Goal: Navigation & Orientation: Understand site structure

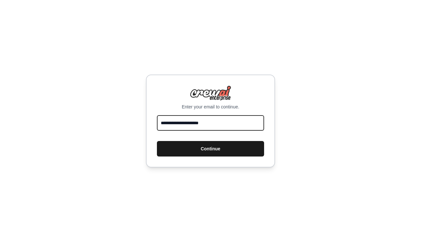
type input "**********"
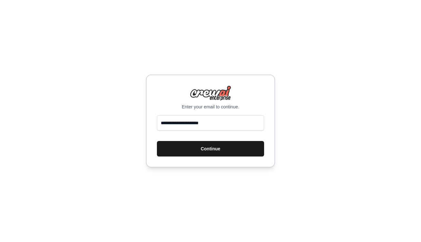
click at [218, 147] on button "Continue" at bounding box center [210, 149] width 107 height 16
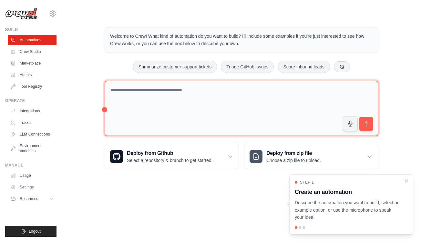
click at [227, 113] on textarea at bounding box center [242, 109] width 274 height 56
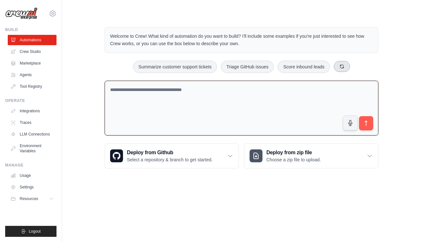
click at [338, 65] on button at bounding box center [342, 66] width 16 height 11
click at [346, 65] on button at bounding box center [350, 66] width 16 height 11
click at [39, 59] on link "Marketplace" at bounding box center [32, 63] width 49 height 10
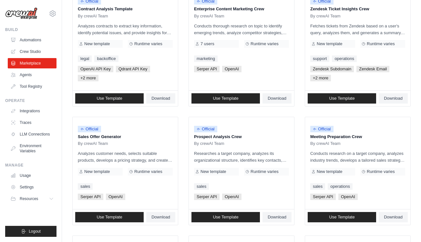
scroll to position [116, 0]
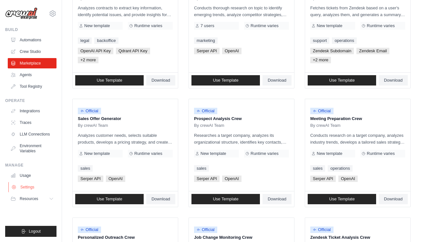
click at [28, 188] on link "Settings" at bounding box center [32, 187] width 49 height 10
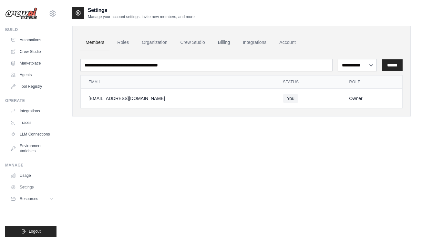
click at [231, 41] on link "Billing" at bounding box center [224, 42] width 22 height 17
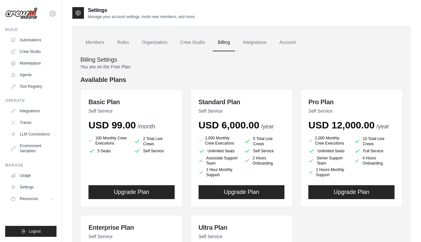
scroll to position [69, 0]
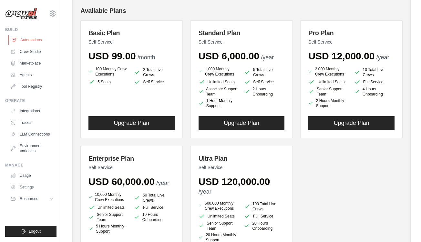
click at [46, 42] on link "Automations" at bounding box center [32, 40] width 49 height 10
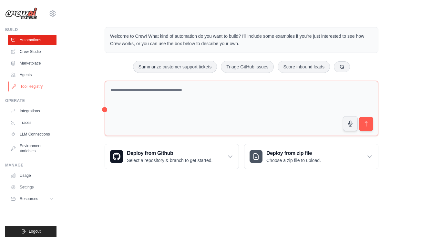
click at [39, 84] on link "Tool Registry" at bounding box center [32, 86] width 49 height 10
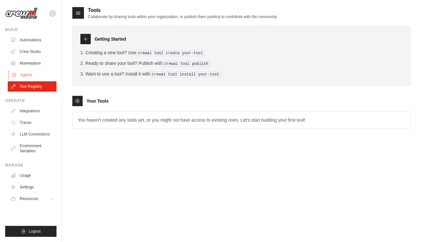
click at [39, 72] on link "Agents" at bounding box center [32, 75] width 49 height 10
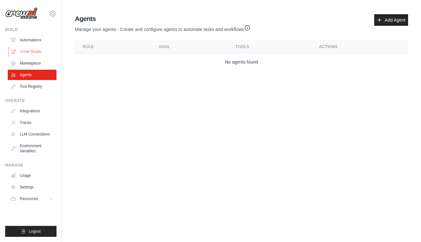
click at [42, 51] on link "Crew Studio" at bounding box center [32, 52] width 49 height 10
